Goal: Share content

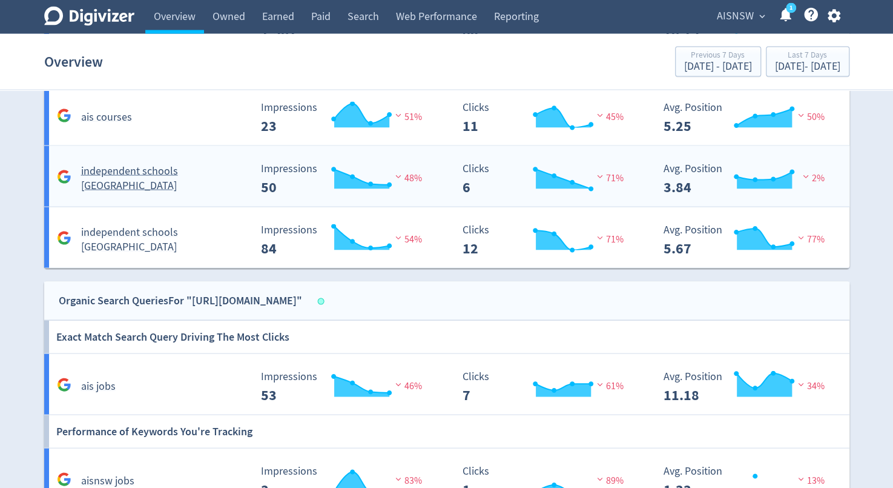
scroll to position [1400, 0]
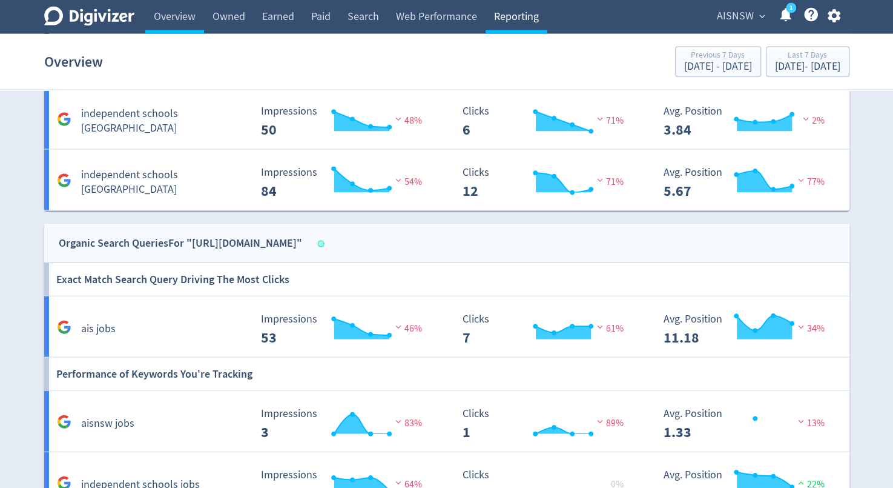
click at [517, 18] on link "Reporting" at bounding box center [517, 17] width 62 height 34
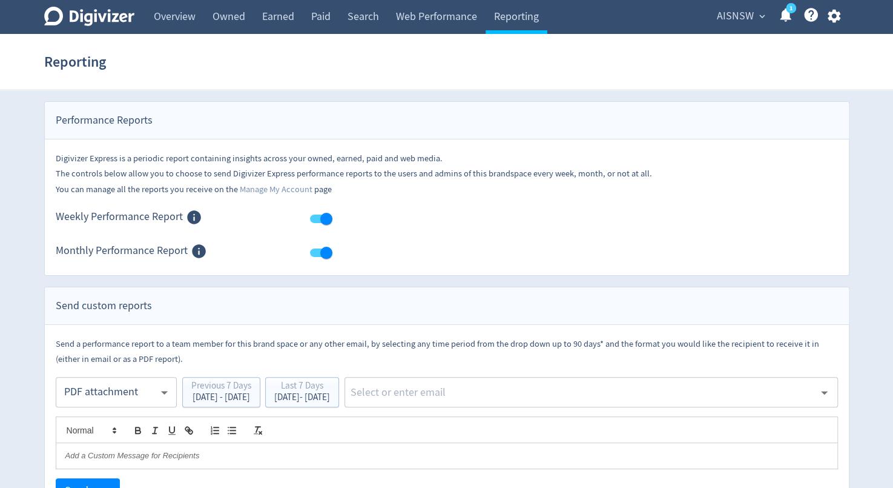
scroll to position [62, 0]
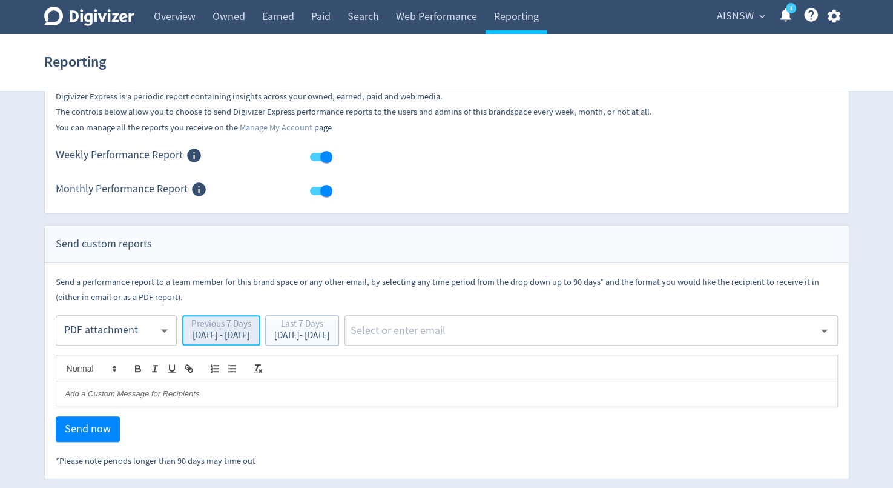
click at [245, 327] on div "Previous 7 Days" at bounding box center [221, 325] width 60 height 12
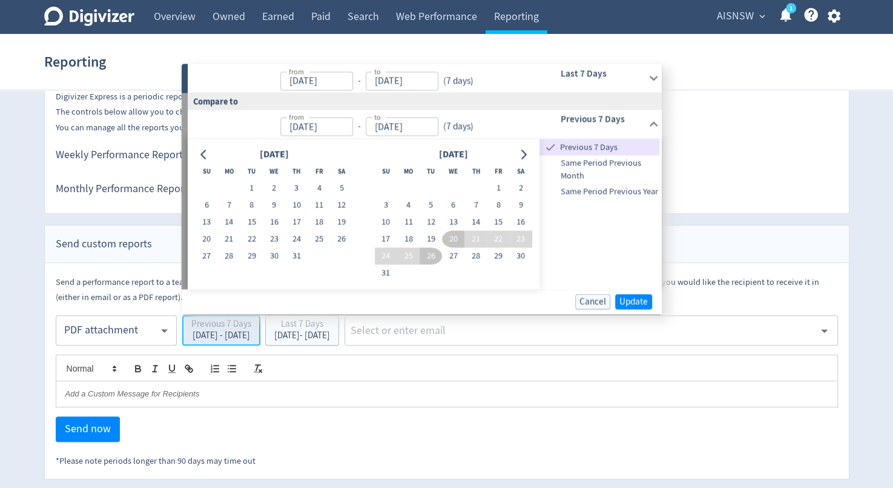
type input "[DATE]"
click at [561, 368] on div at bounding box center [447, 367] width 783 height 26
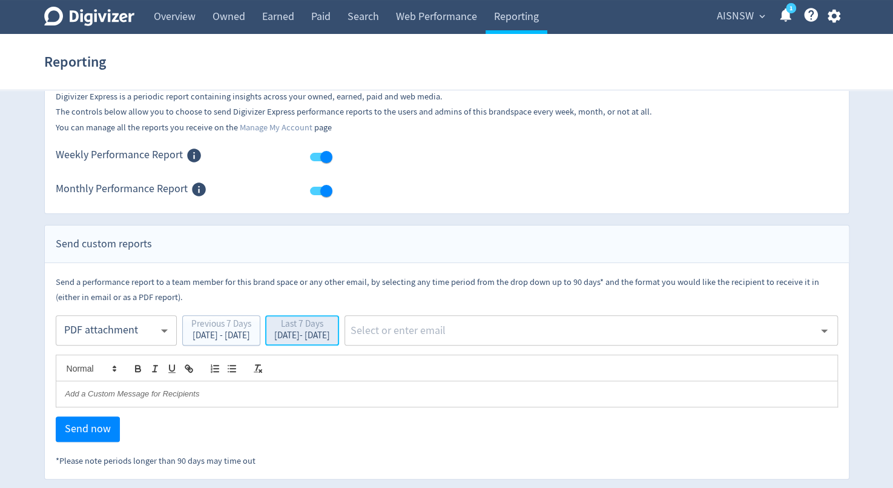
click at [330, 331] on div "[DATE] - [DATE]" at bounding box center [302, 335] width 56 height 9
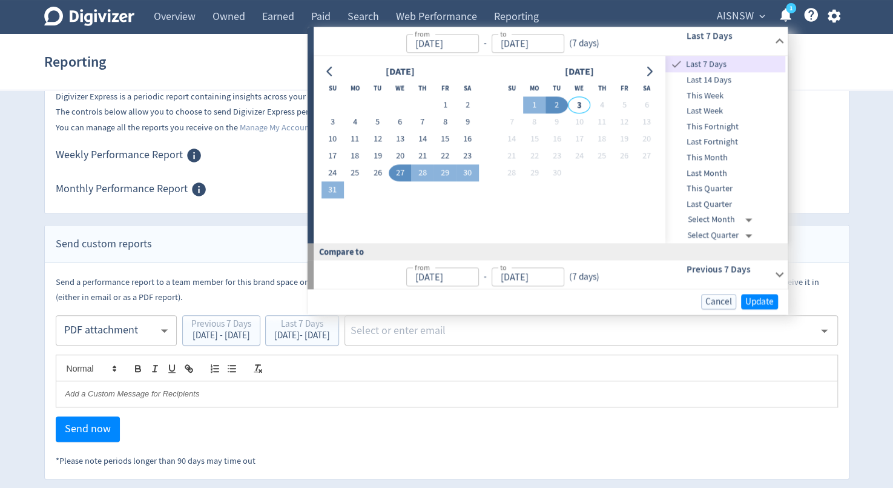
click at [718, 173] on span "Last Month" at bounding box center [726, 173] width 120 height 13
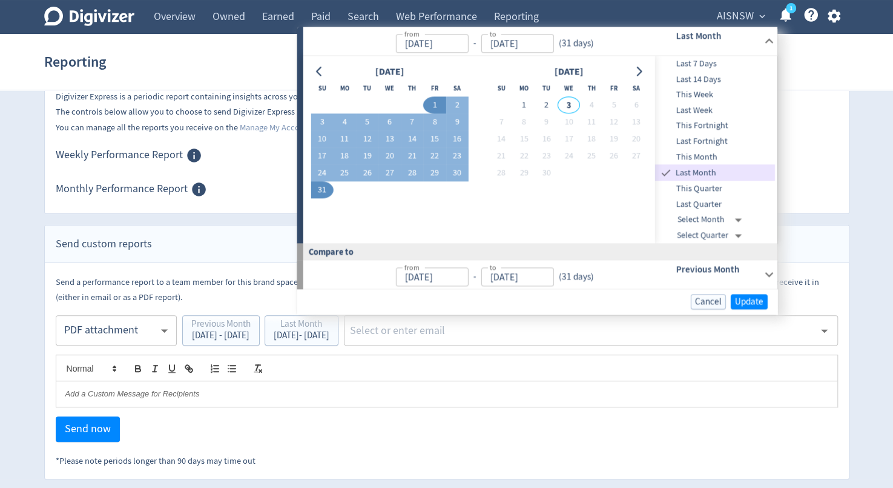
type input "[DATE]"
click at [761, 300] on span "Update" at bounding box center [749, 301] width 28 height 9
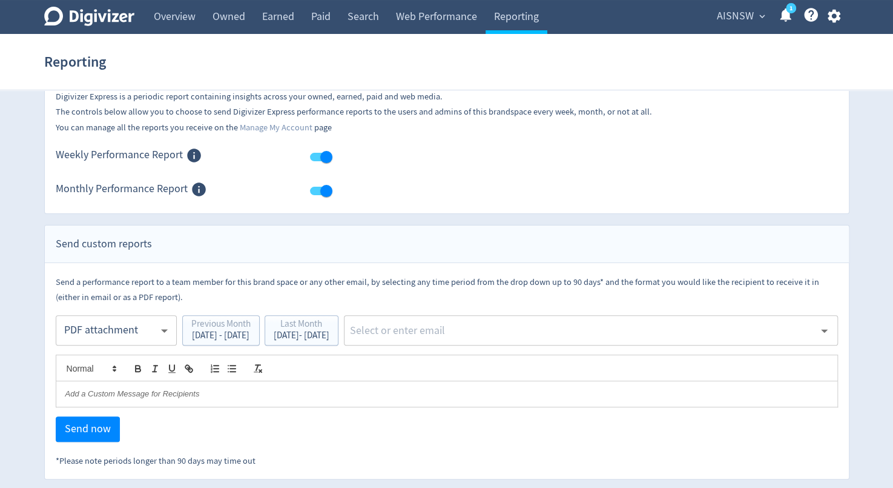
click at [666, 333] on input "text" at bounding box center [582, 330] width 466 height 18
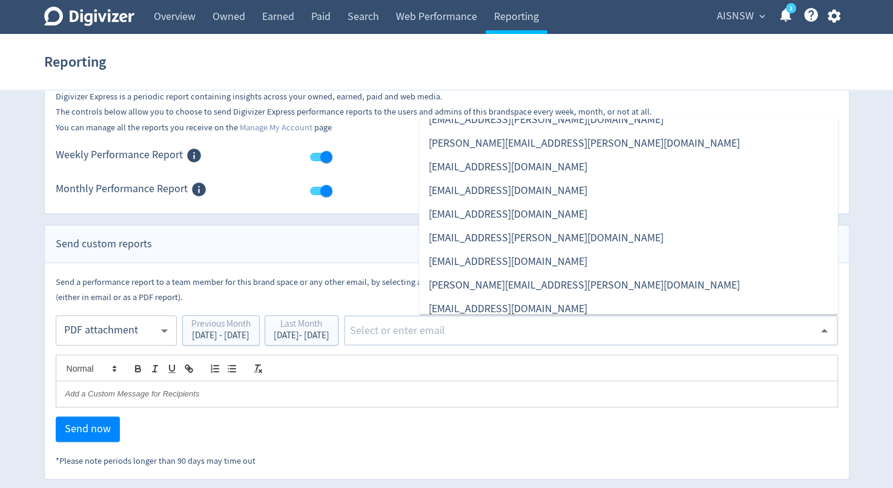
scroll to position [241, 0]
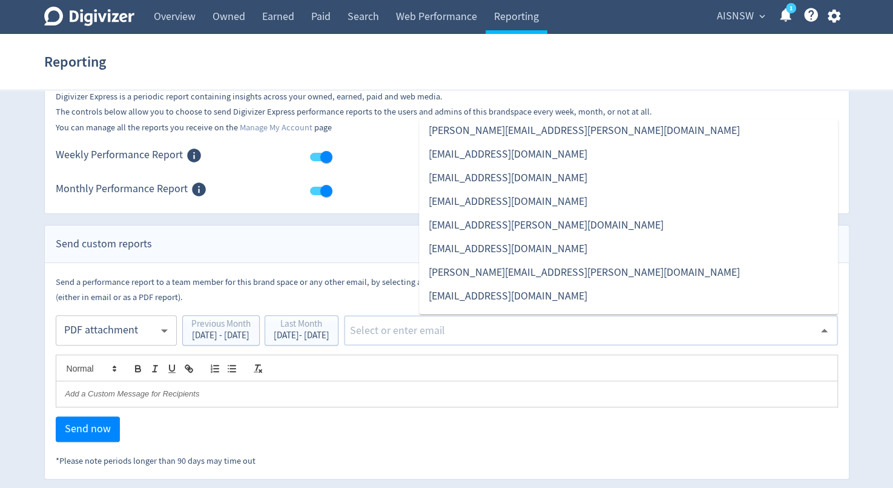
click at [540, 202] on li "[EMAIL_ADDRESS][DOMAIN_NAME]" at bounding box center [628, 202] width 419 height 24
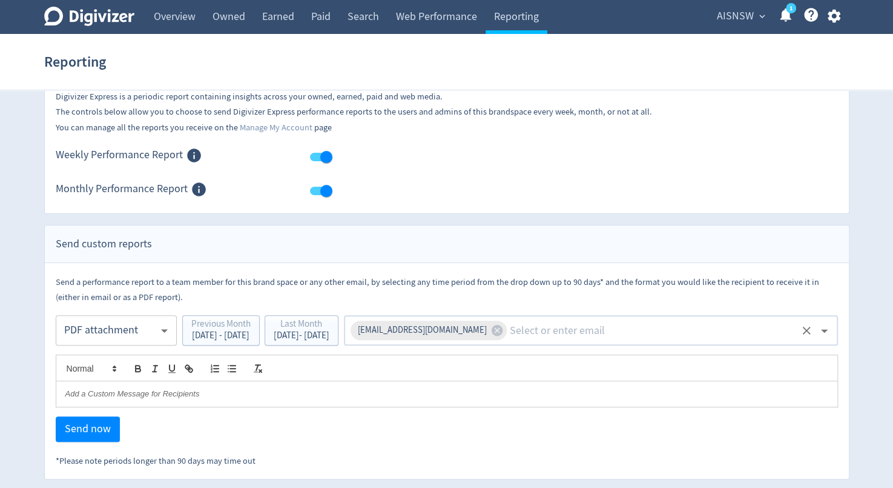
click at [584, 331] on input "text" at bounding box center [654, 330] width 290 height 18
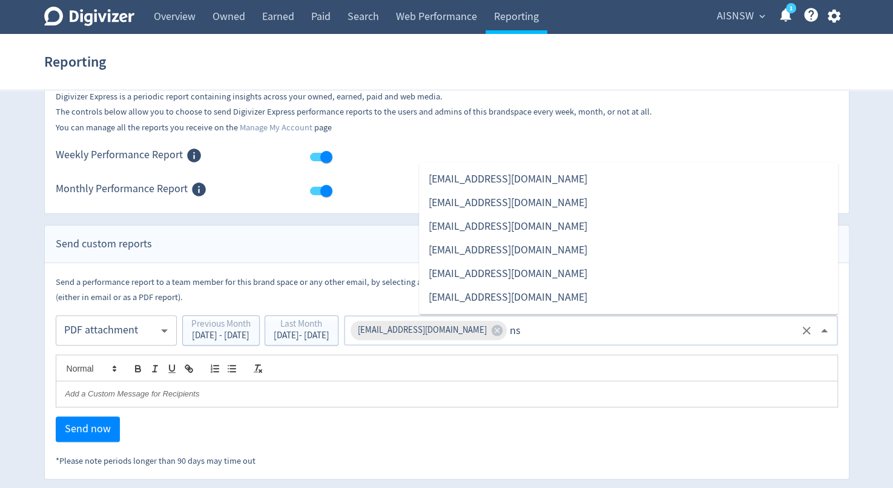
scroll to position [0, 0]
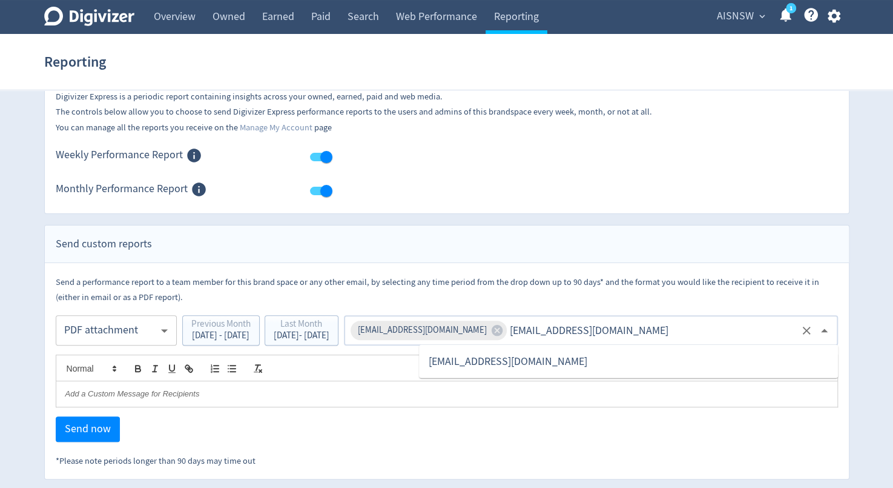
type input "[EMAIL_ADDRESS][DOMAIN_NAME]"
click at [570, 300] on div "Send a performance report to a team member for this brand space or any other em…" at bounding box center [447, 289] width 783 height 30
click at [578, 323] on input "text" at bounding box center [654, 330] width 290 height 18
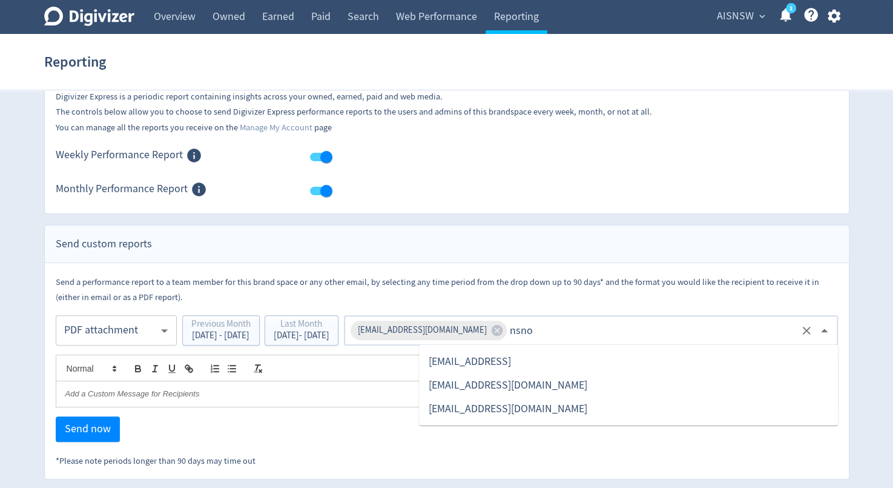
type input "nsnow"
click at [482, 408] on li "[EMAIL_ADDRESS][DOMAIN_NAME]" at bounding box center [628, 409] width 419 height 24
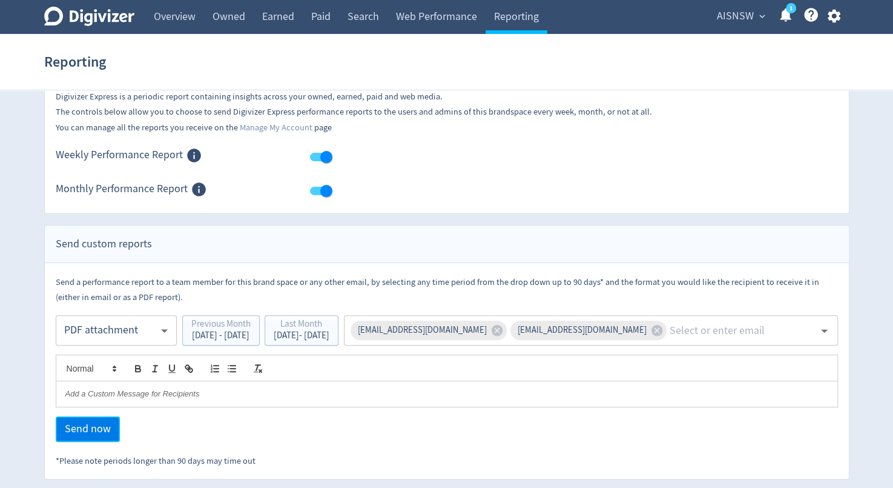
click at [87, 425] on span "Send now" at bounding box center [88, 428] width 46 height 11
